Goal: Transaction & Acquisition: Download file/media

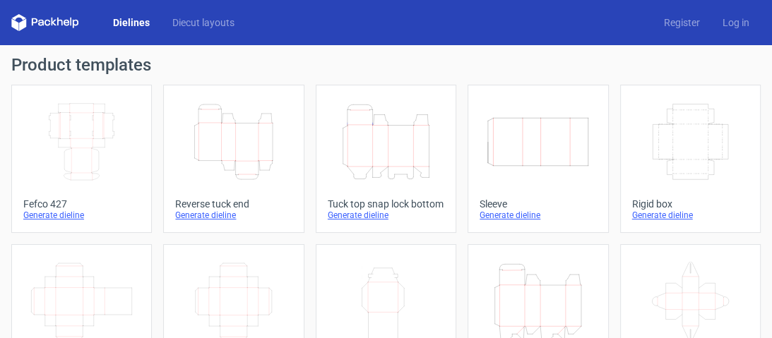
scroll to position [113, 0]
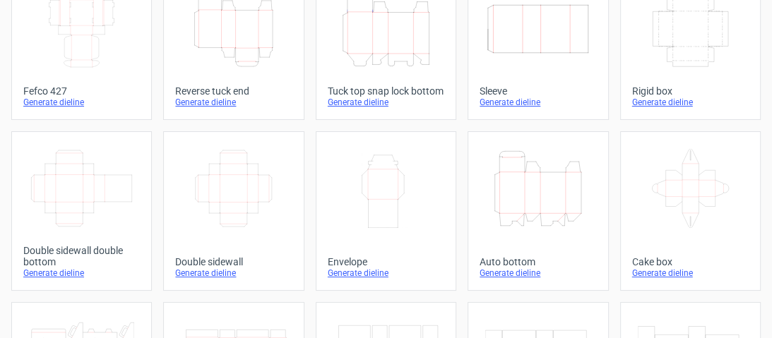
click at [525, 268] on div "Auto bottom" at bounding box center [537, 261] width 116 height 11
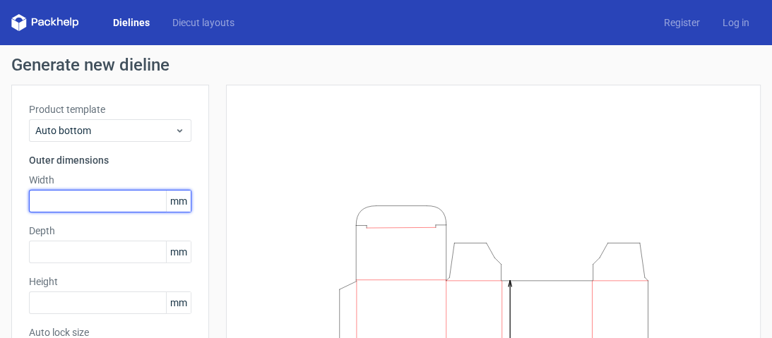
click at [116, 206] on input "text" at bounding box center [110, 201] width 162 height 23
type input "131"
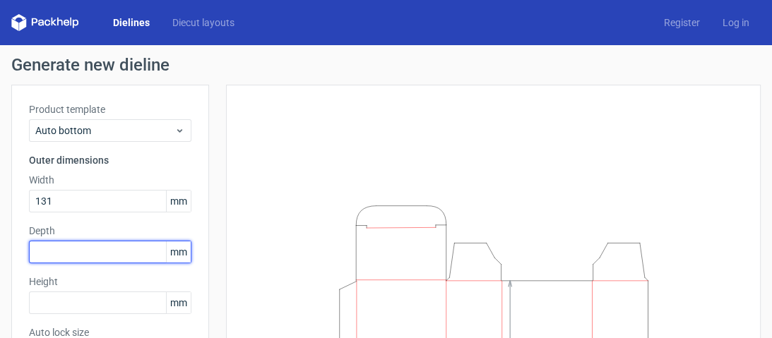
click at [101, 259] on input "text" at bounding box center [110, 252] width 162 height 23
type input "98"
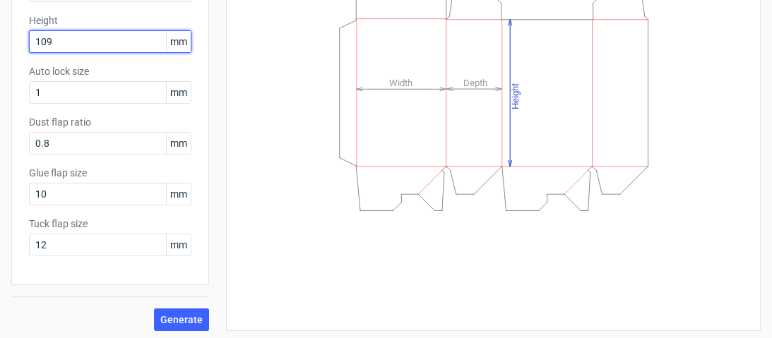
scroll to position [265, 0]
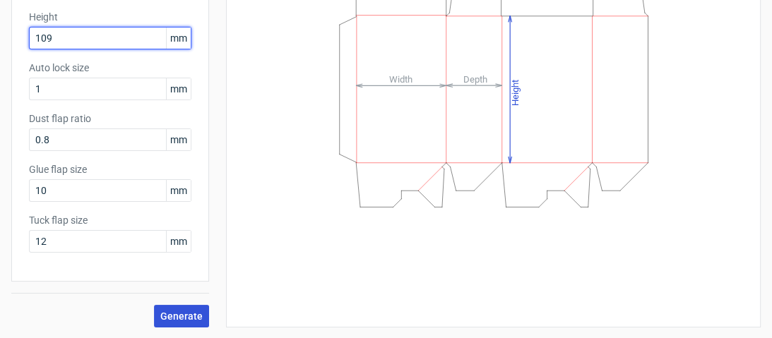
type input "109"
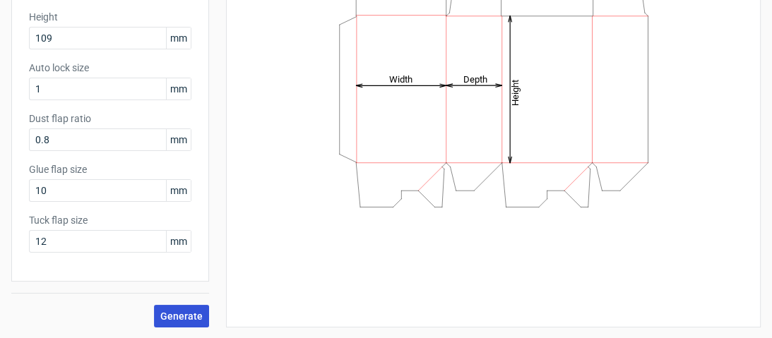
click at [190, 313] on span "Generate" at bounding box center [181, 316] width 42 height 10
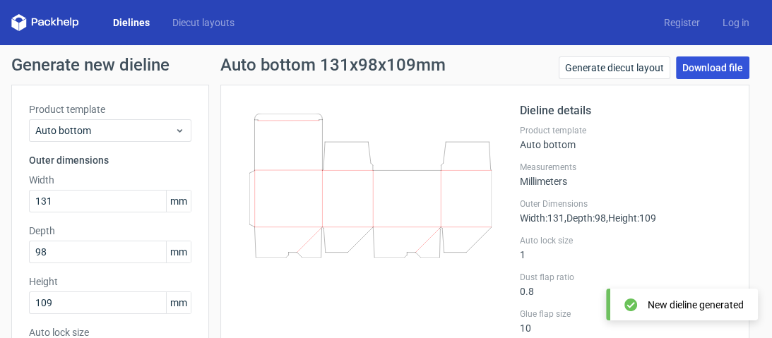
click at [687, 68] on link "Download file" at bounding box center [712, 67] width 73 height 23
